Goal: Transaction & Acquisition: Download file/media

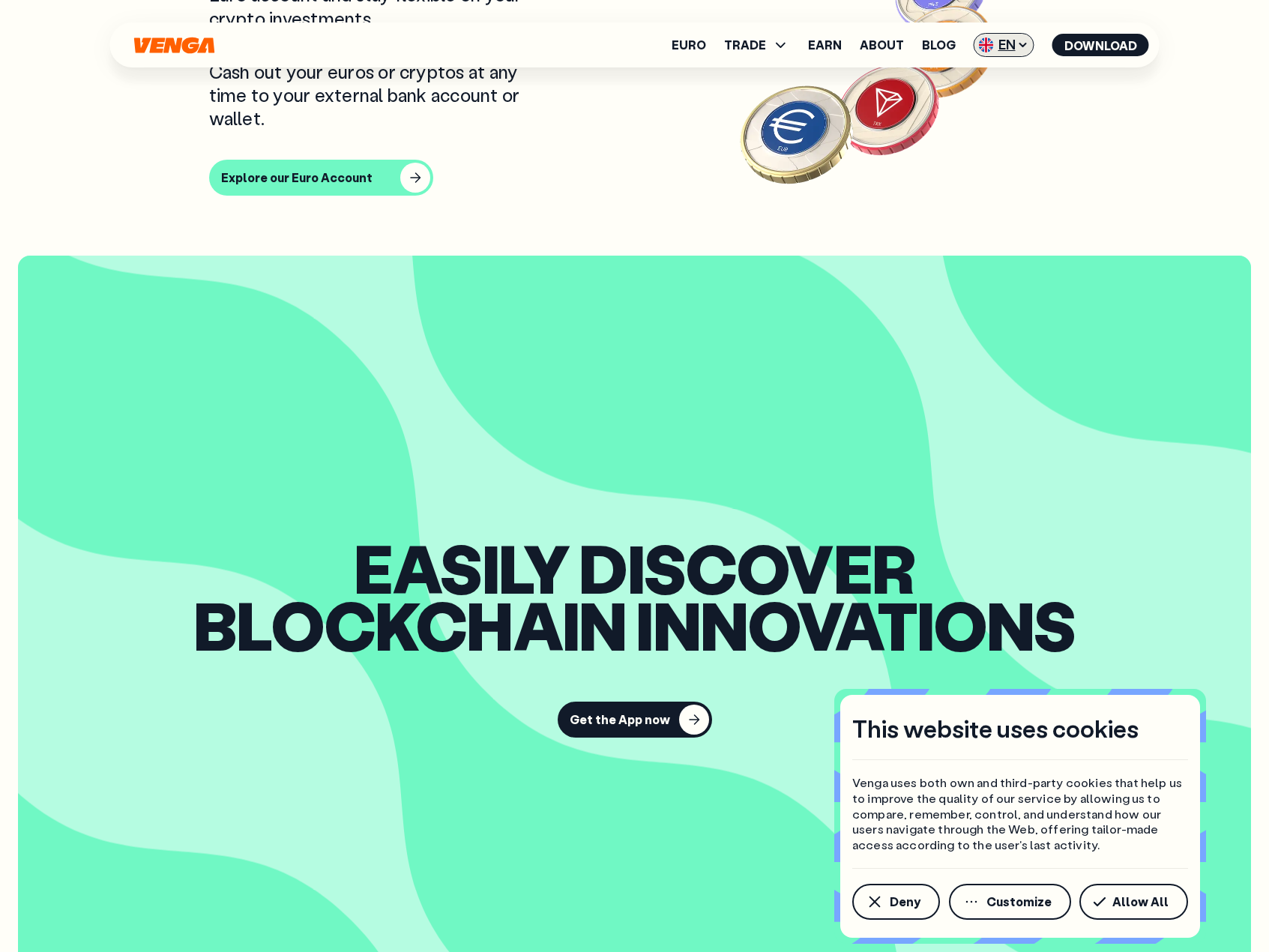
scroll to position [1499, 0]
click at [1005, 39] on span "EN" at bounding box center [1004, 45] width 61 height 24
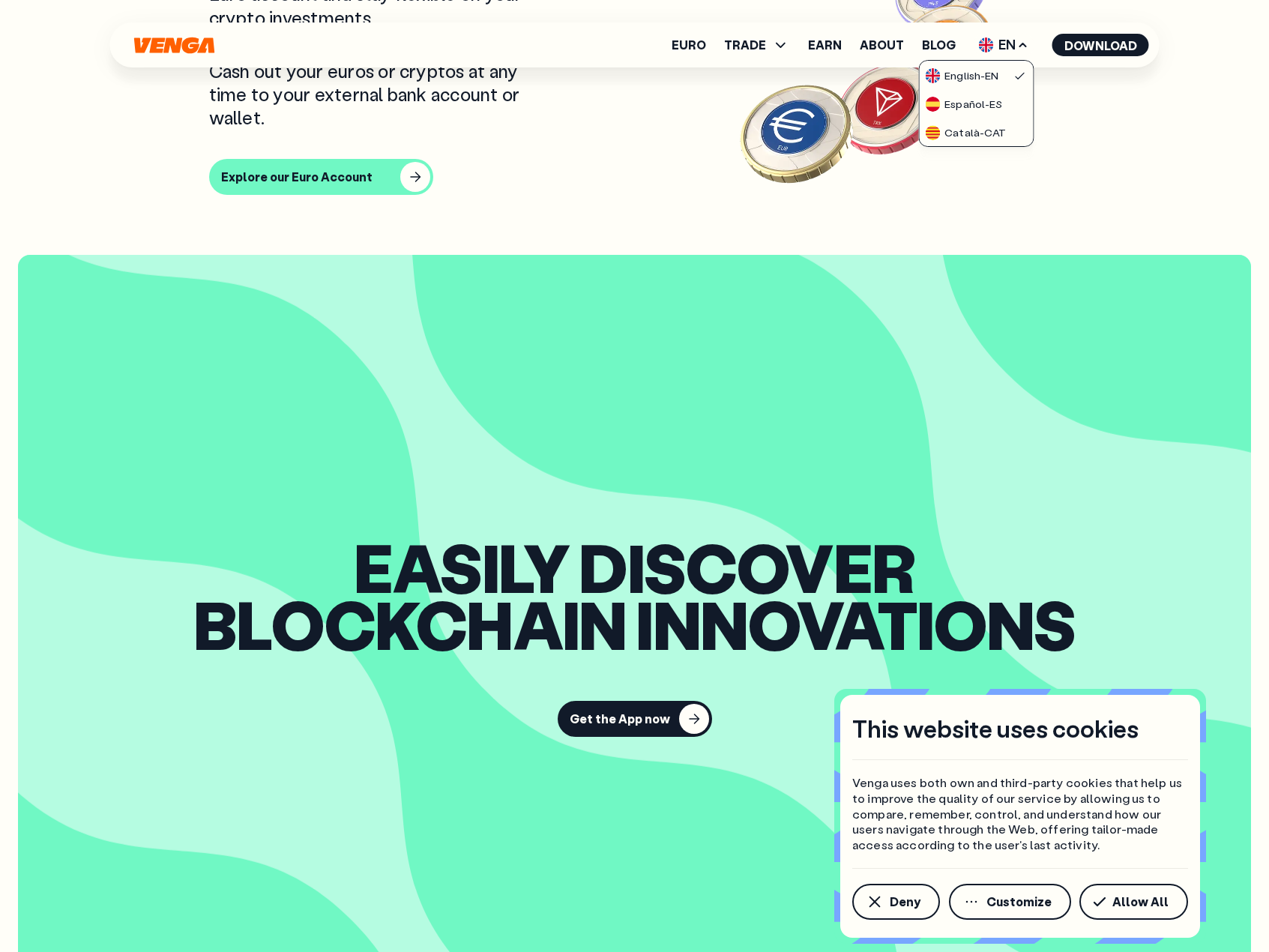
click at [858, 44] on ul "Euro TRADE Buy Sell Swap Exchange Earn About Blog EN English - EN Español - ES …" at bounding box center [910, 45] width 477 height 24
click at [875, 44] on link "About" at bounding box center [882, 44] width 44 height 12
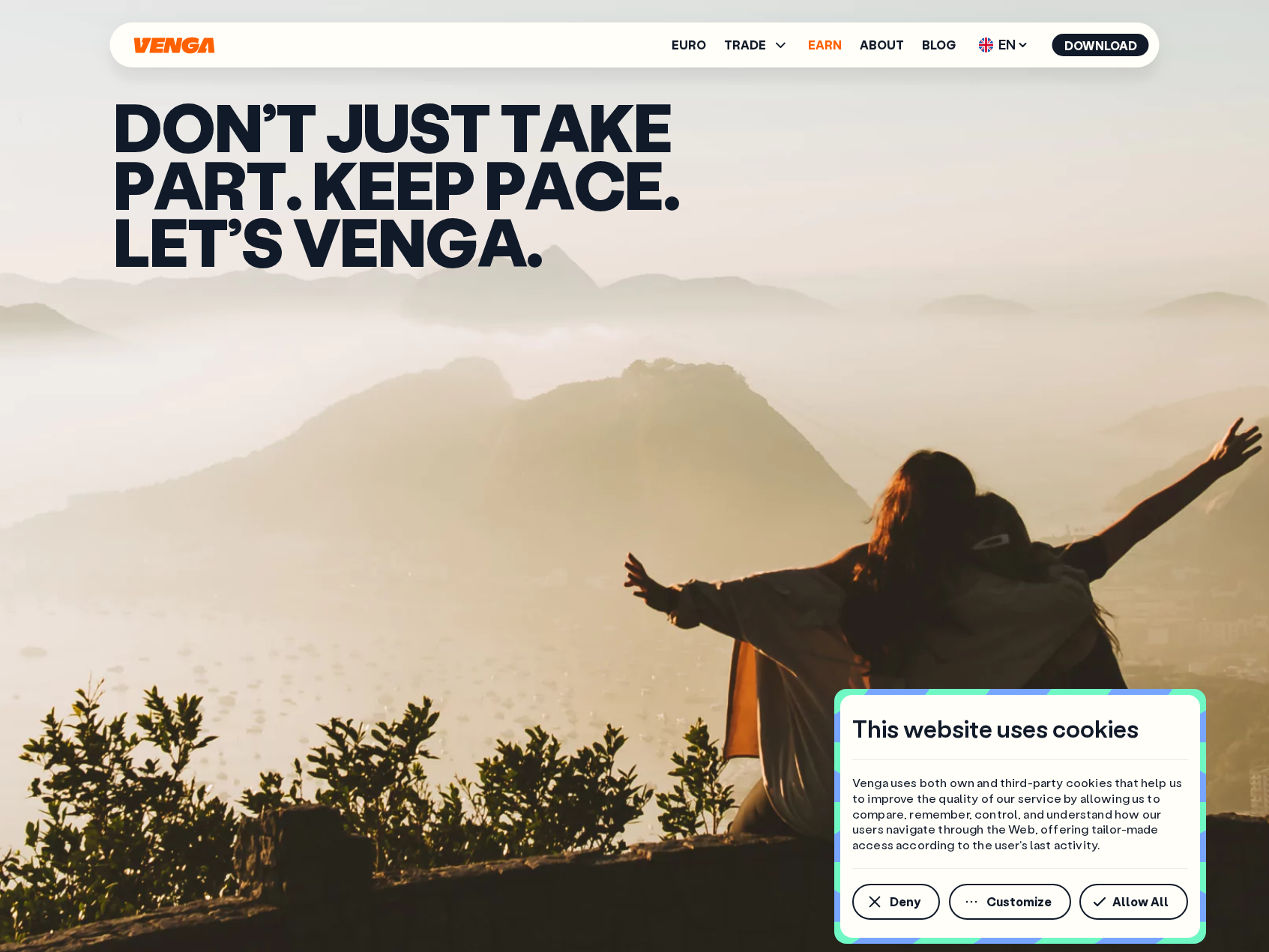
click at [833, 40] on link "Earn" at bounding box center [825, 44] width 34 height 12
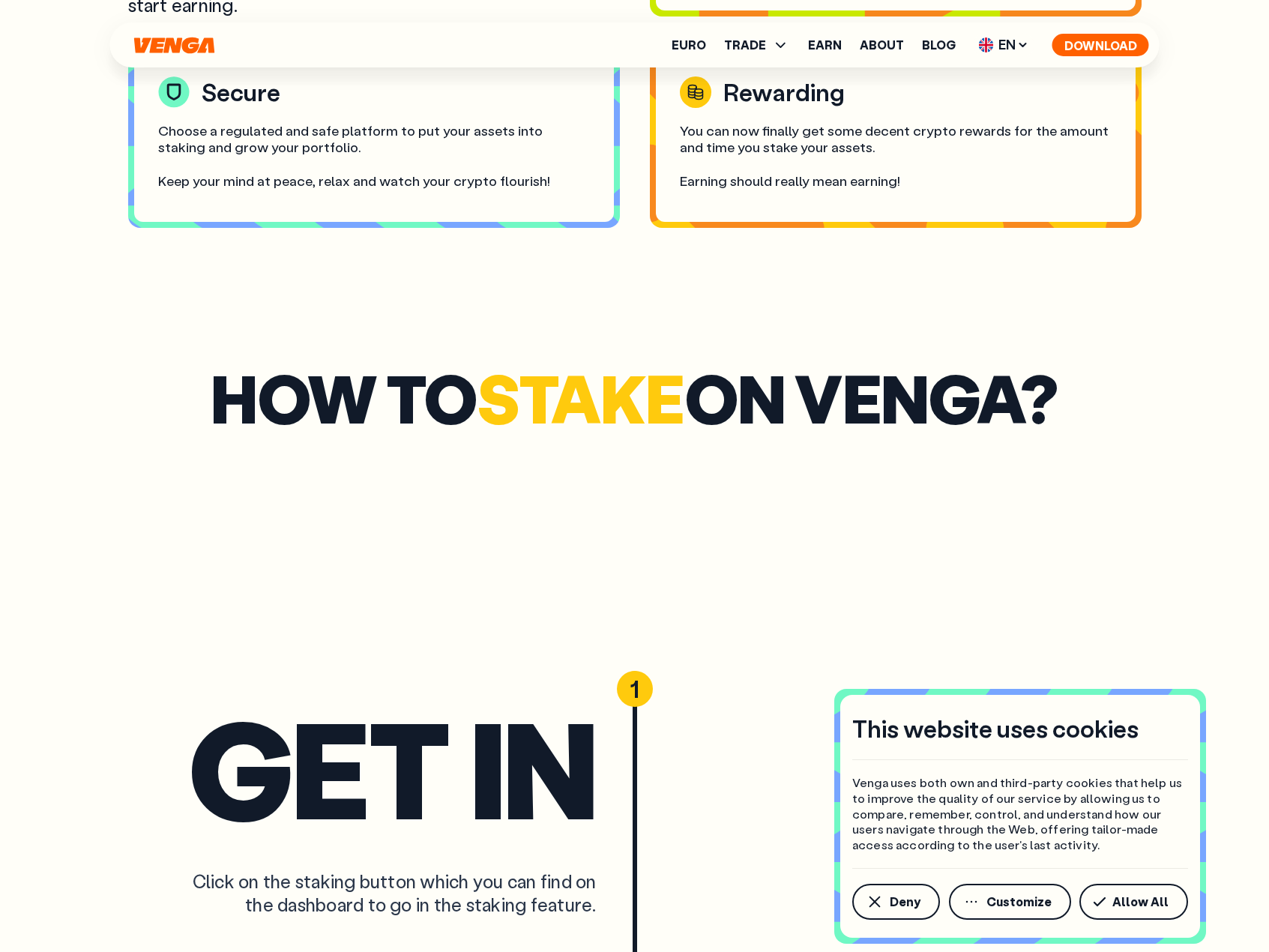
scroll to position [3148, 0]
click at [1081, 40] on button "Download" at bounding box center [1101, 45] width 97 height 22
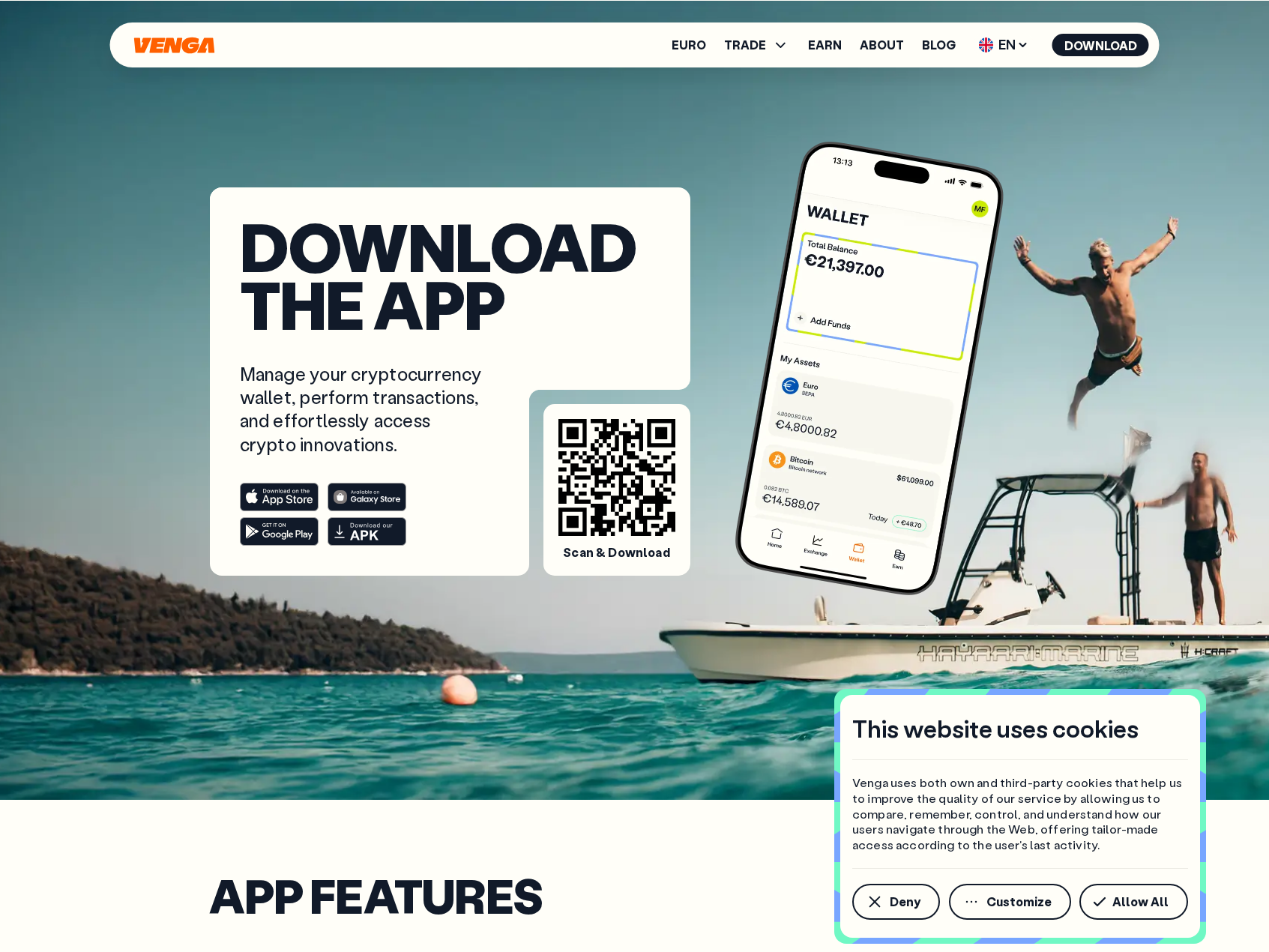
click at [278, 491] on rect at bounding box center [279, 496] width 78 height 28
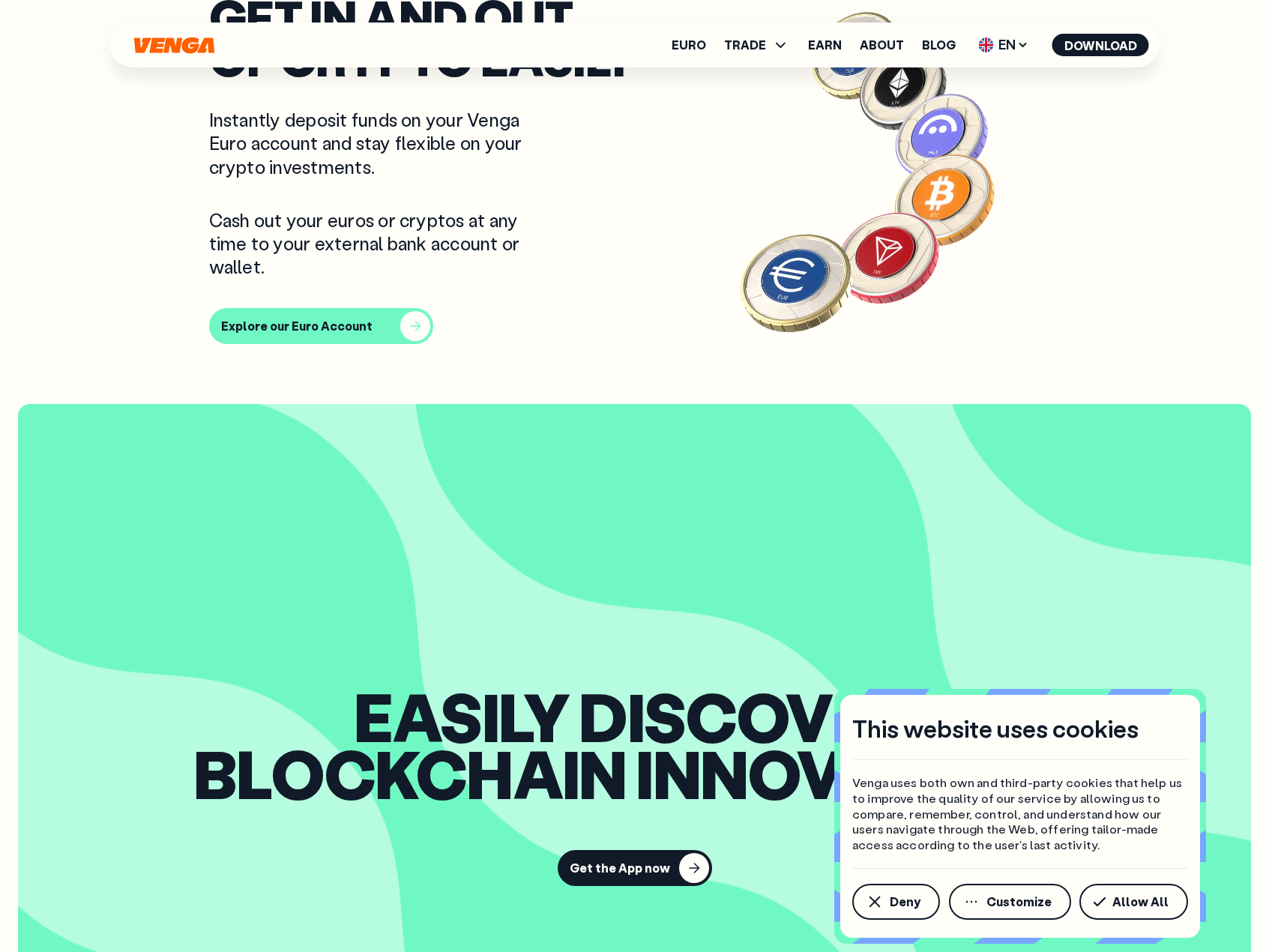
scroll to position [1349, 0]
click at [416, 318] on div "button" at bounding box center [416, 327] width 30 height 30
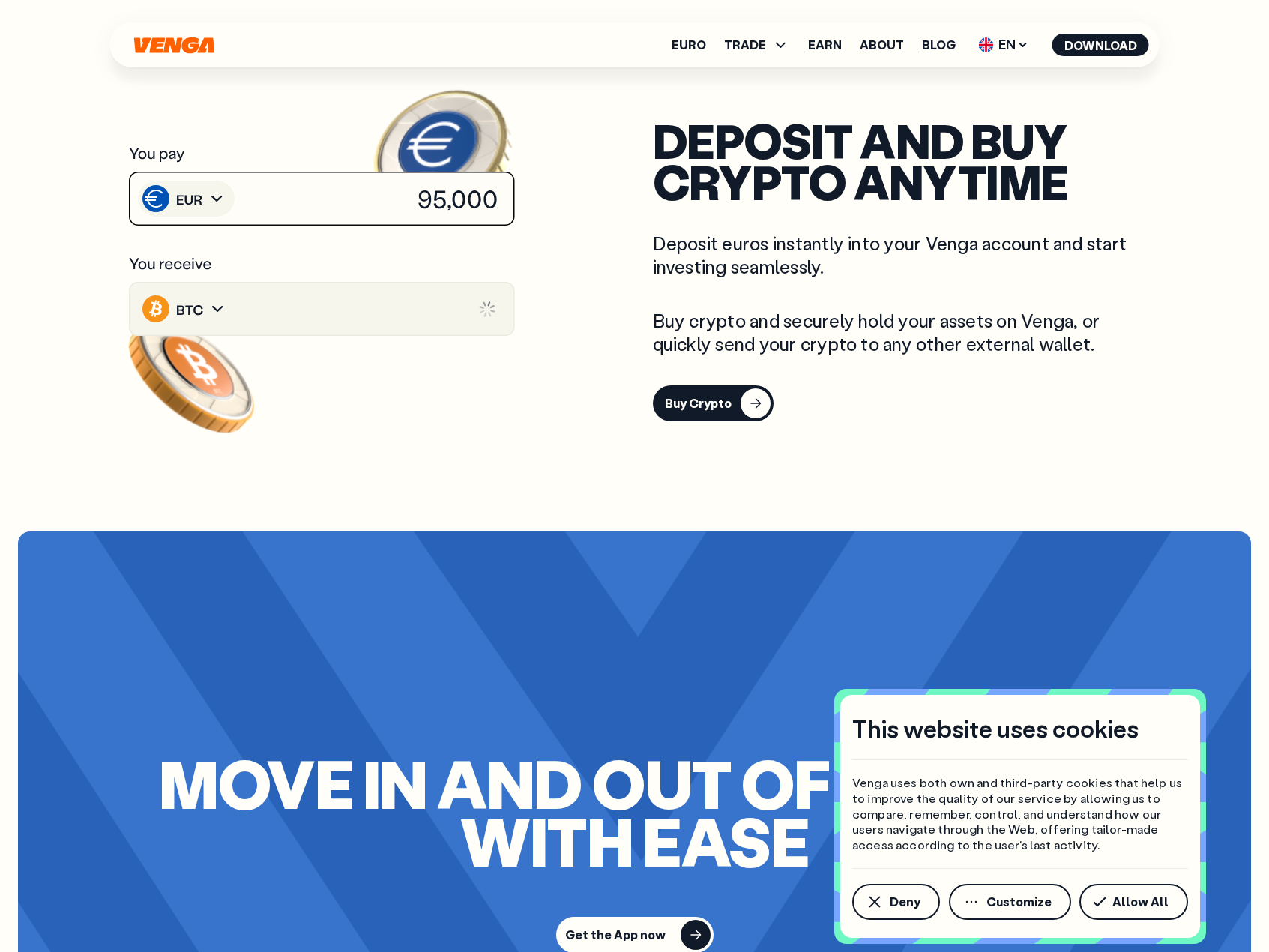
scroll to position [2548, 0]
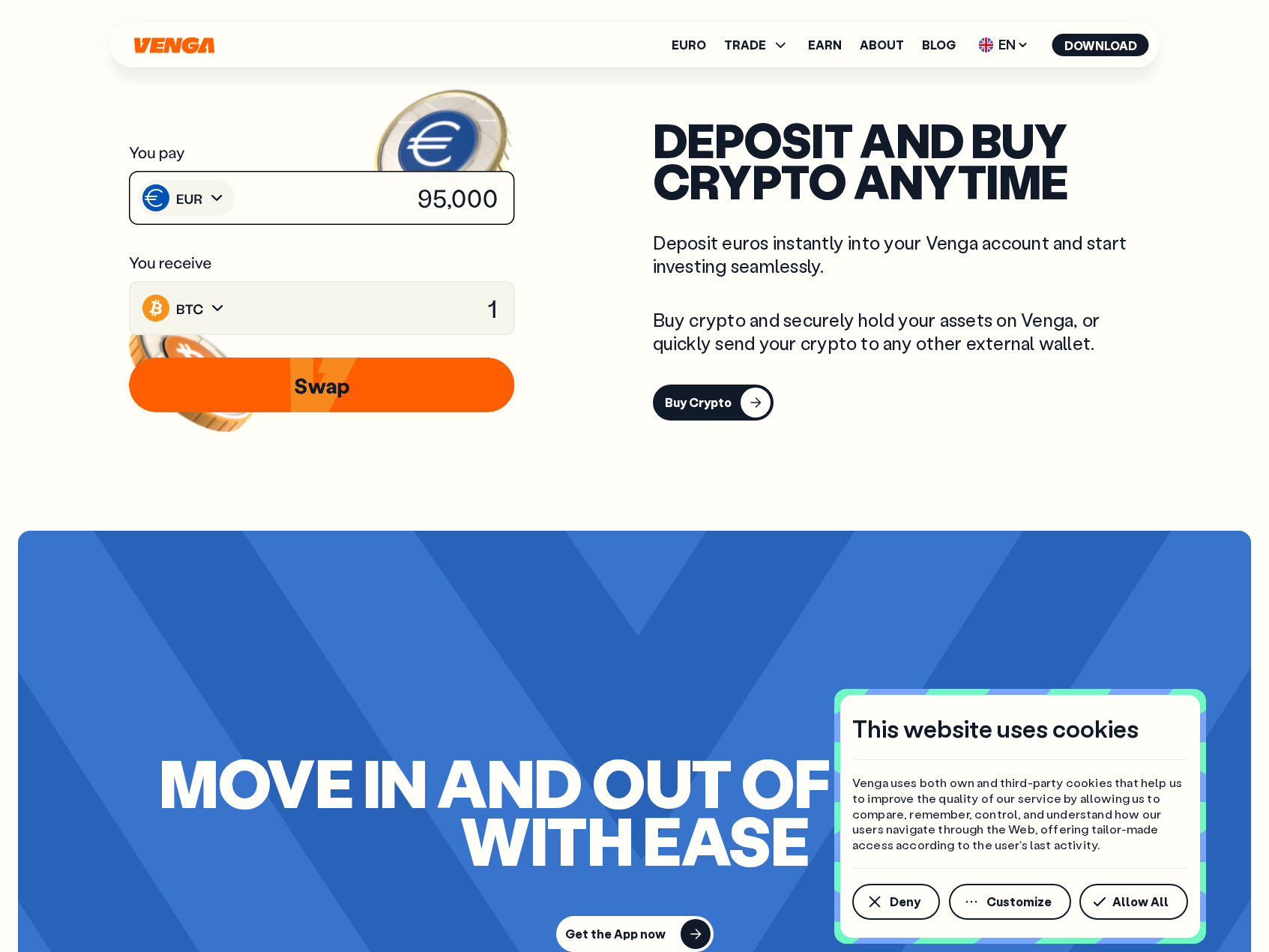
drag, startPoint x: 418, startPoint y: 358, endPoint x: 517, endPoint y: 352, distance: 99.2
click at [483, 358] on image at bounding box center [446, 385] width 158 height 144
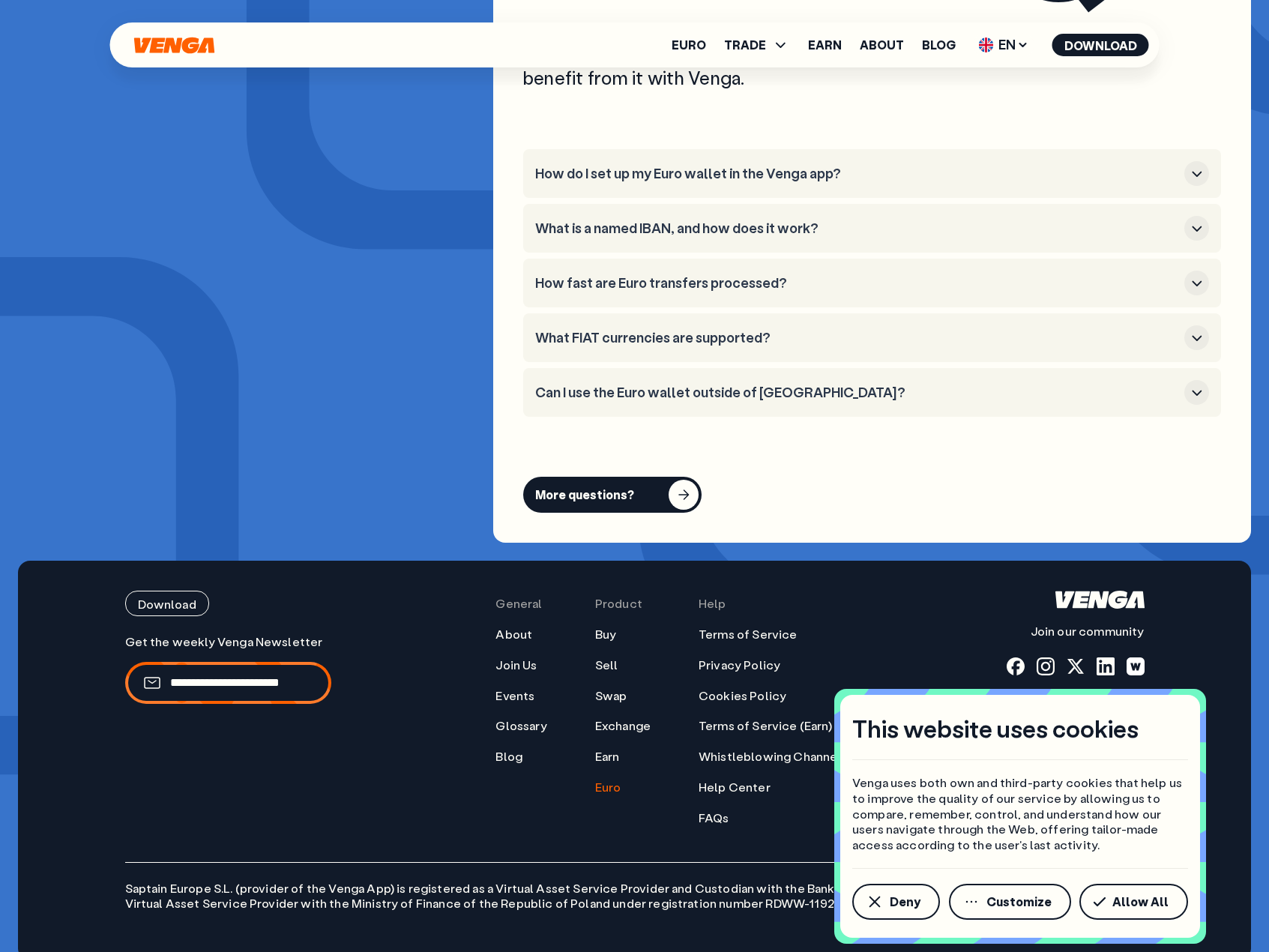
scroll to position [6010, 0]
click at [929, 904] on button "Deny" at bounding box center [896, 901] width 88 height 36
